Goal: Task Accomplishment & Management: Use online tool/utility

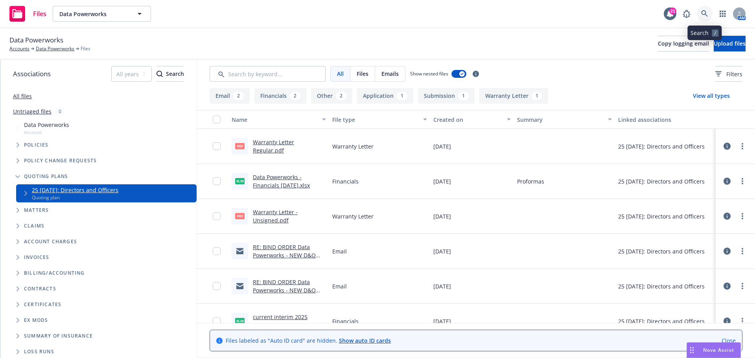
click at [704, 13] on icon at bounding box center [704, 13] width 7 height 7
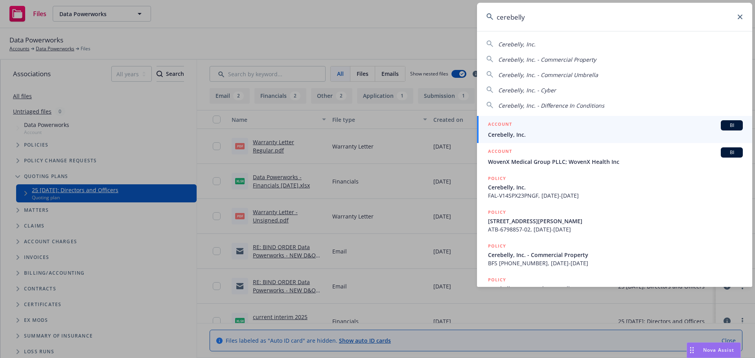
type input "cerebelly"
click at [519, 132] on span "Cerebelly, Inc." at bounding box center [615, 135] width 255 height 8
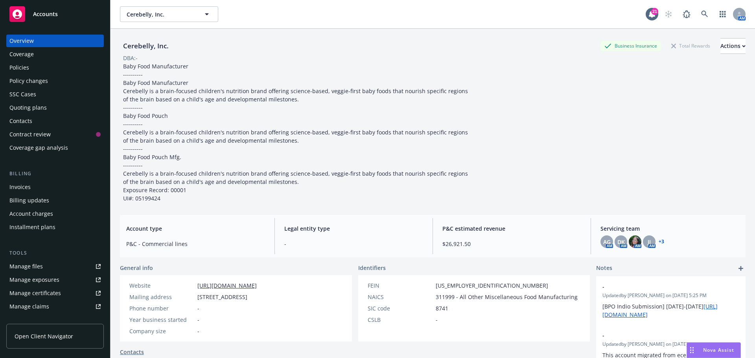
click at [18, 108] on div "Quoting plans" at bounding box center [27, 107] width 37 height 13
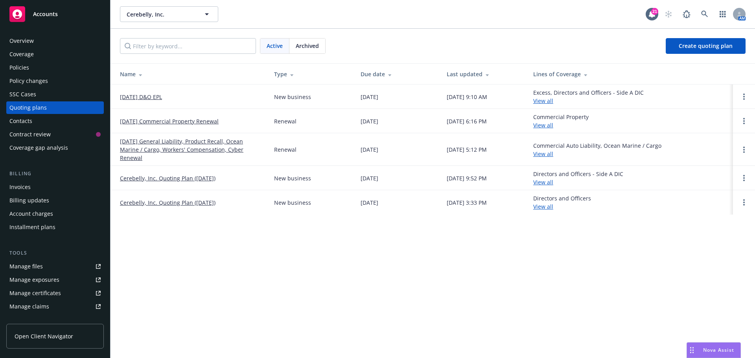
click at [150, 95] on link "[DATE] D&O EPL" at bounding box center [141, 97] width 42 height 8
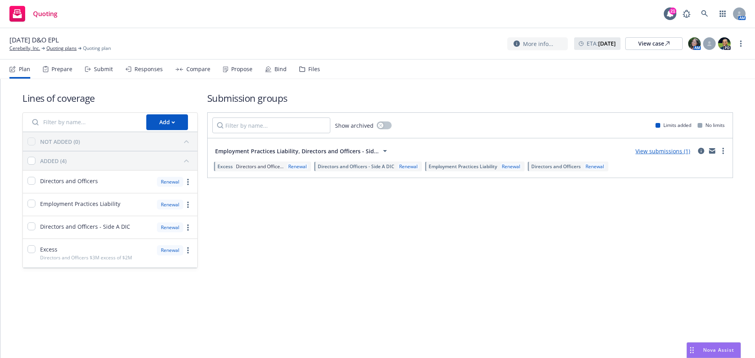
click at [314, 68] on div "Files" at bounding box center [314, 69] width 12 height 6
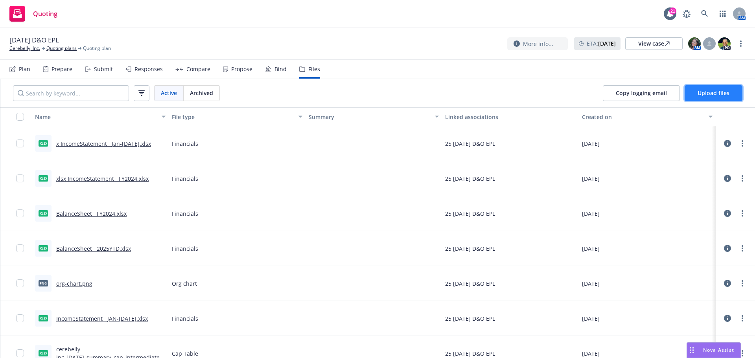
click at [710, 93] on span "Upload files" at bounding box center [713, 92] width 32 height 7
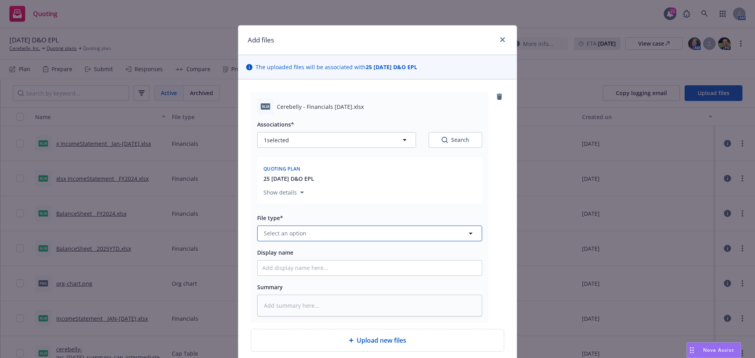
click at [322, 232] on button "Select an option" at bounding box center [369, 234] width 225 height 16
type input "financials"
click at [314, 193] on div "Financials" at bounding box center [369, 190] width 215 height 11
drag, startPoint x: 274, startPoint y: 107, endPoint x: 350, endPoint y: 99, distance: 76.2
click at [350, 99] on div "xlsx Cerebelly - Financials 08.14.25.xlsx" at bounding box center [369, 106] width 225 height 17
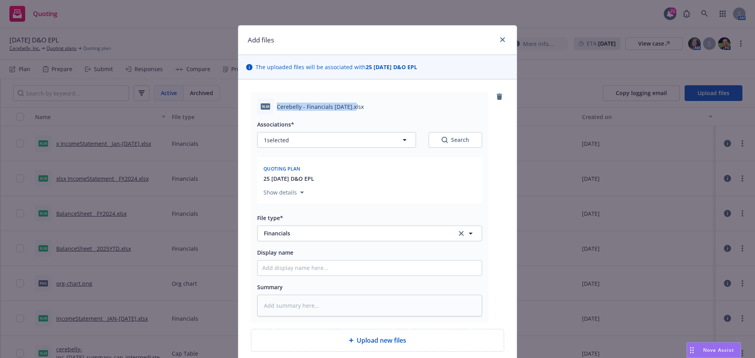
copy span "Cerebelly - Financials 08.14.25"
click at [274, 268] on input "Display name" at bounding box center [369, 268] width 224 height 15
paste input "Cerebelly - Financials 08.14.25"
type textarea "x"
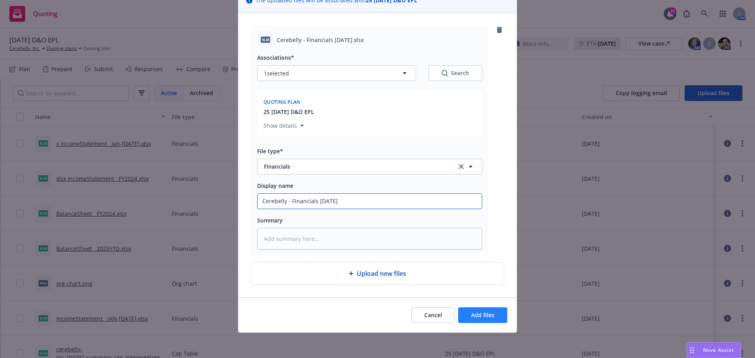
type input "Cerebelly - Financials 08.14.25"
click at [482, 313] on span "Add files" at bounding box center [482, 314] width 23 height 7
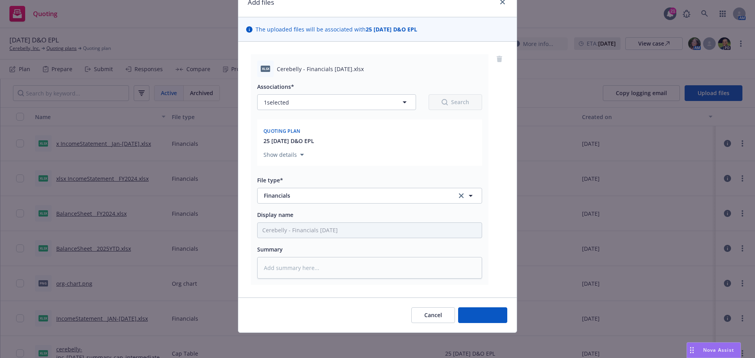
scroll to position [38, 0]
type textarea "x"
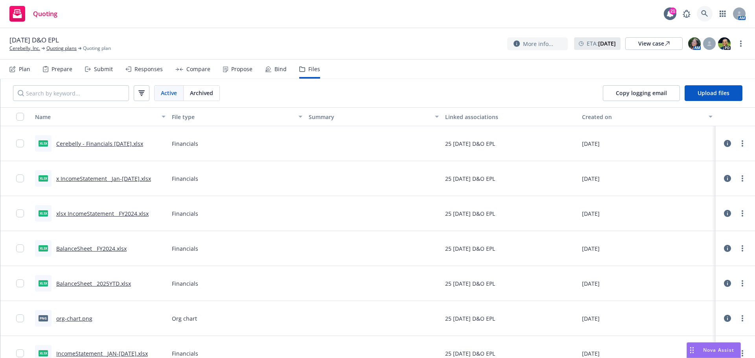
click at [704, 13] on icon at bounding box center [704, 13] width 7 height 7
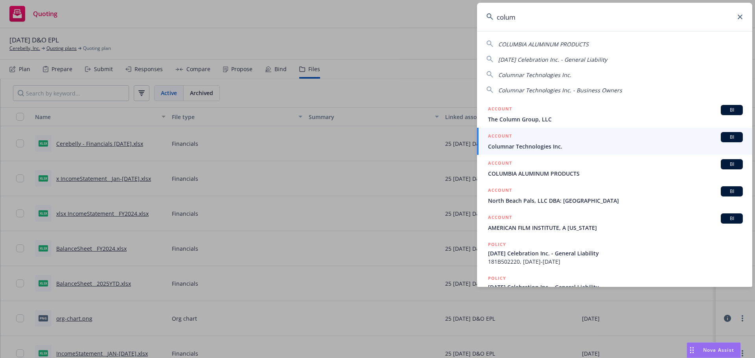
type input "colum"
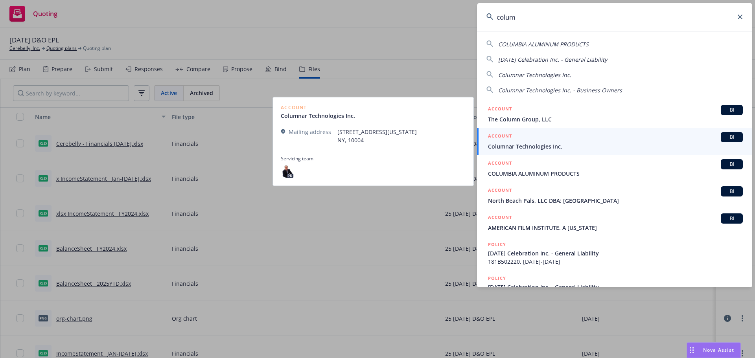
click at [547, 142] on span "Columnar Technologies Inc." at bounding box center [615, 146] width 255 height 8
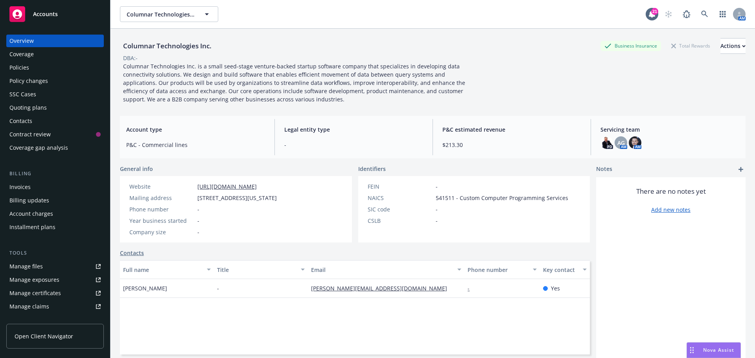
click at [25, 65] on div "Policies" at bounding box center [19, 67] width 20 height 13
